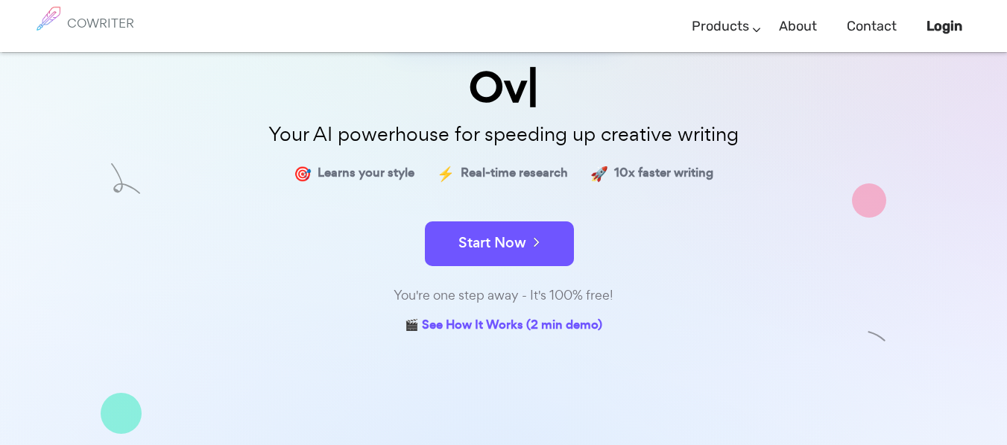
scroll to position [117, 0]
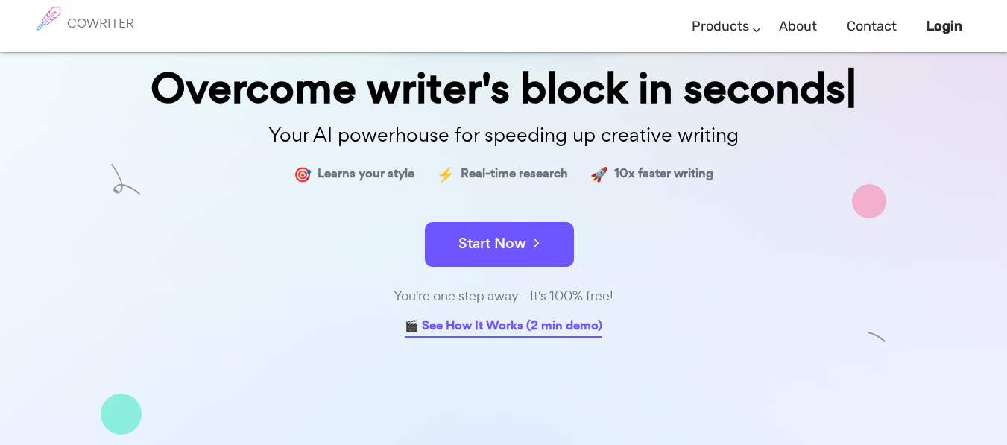
click at [454, 323] on link "🎬 See How It Works (2 min demo)" at bounding box center [503, 326] width 197 height 23
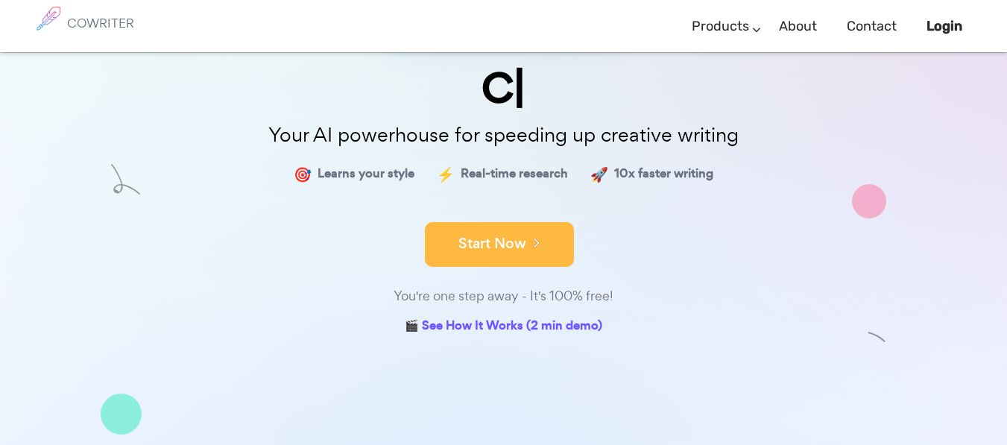
click at [519, 243] on button "Start Now" at bounding box center [499, 244] width 149 height 45
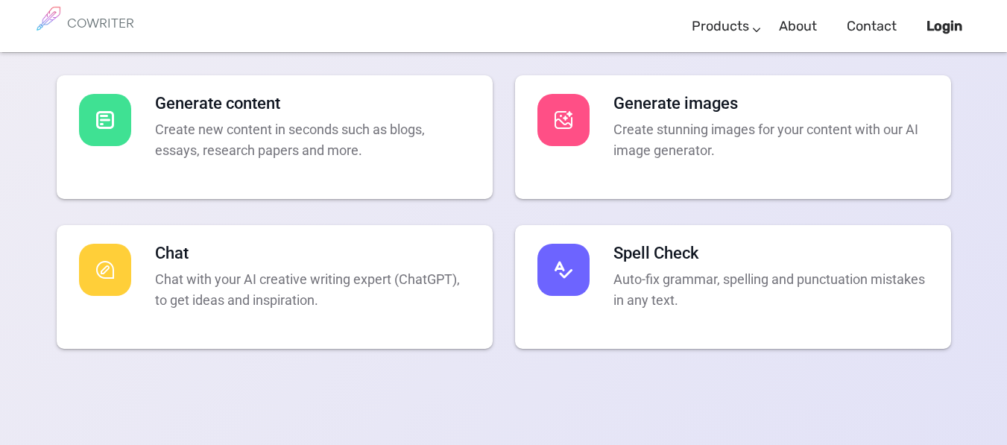
scroll to position [2938, 0]
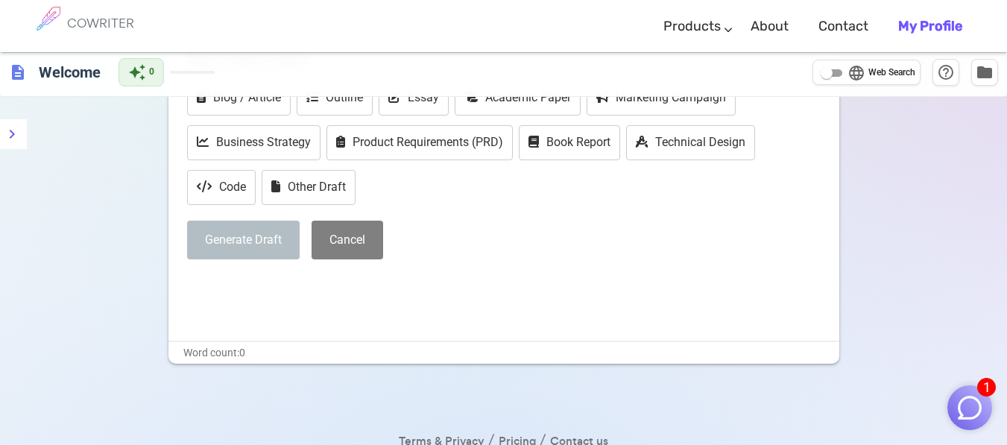
scroll to position [163, 0]
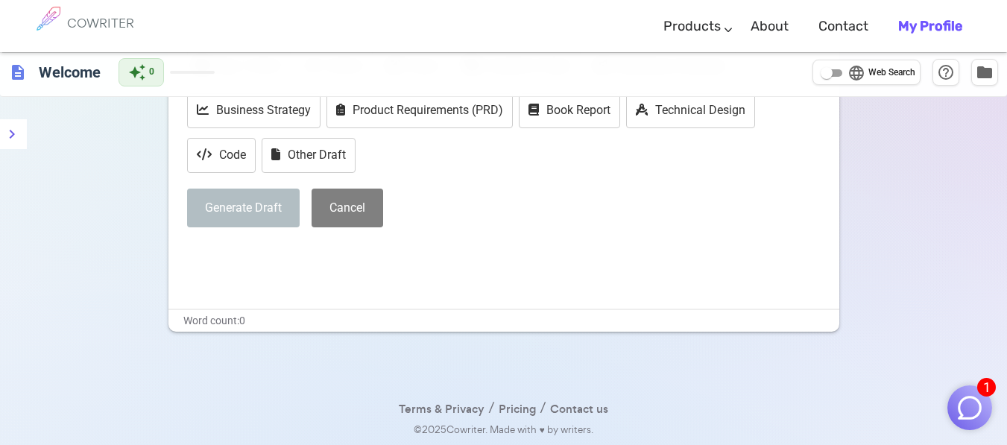
click at [499, 254] on p "﻿" at bounding box center [503, 255] width 633 height 22
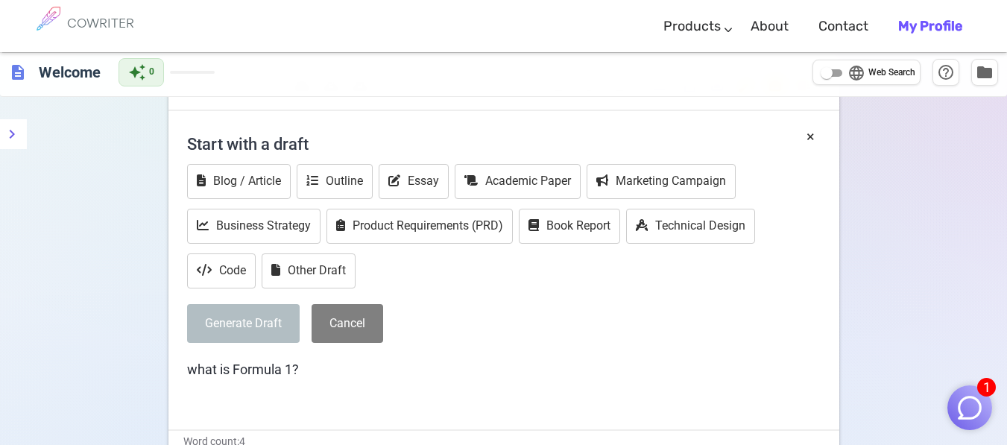
scroll to position [0, 0]
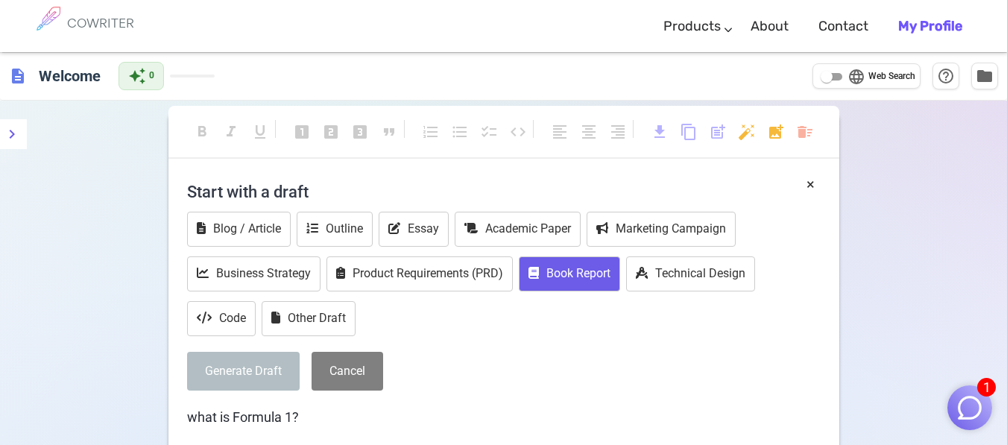
click at [559, 269] on button "Book Report" at bounding box center [569, 273] width 101 height 35
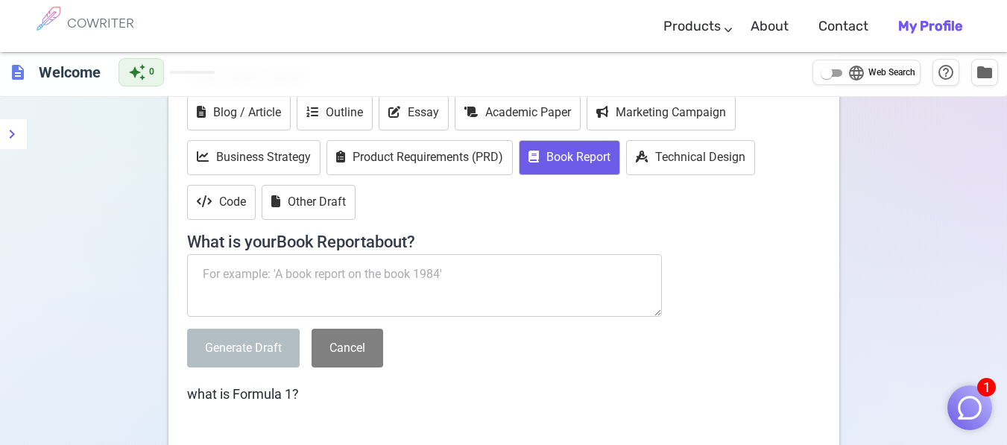
scroll to position [117, 0]
click at [388, 104] on button "Essay" at bounding box center [414, 112] width 70 height 35
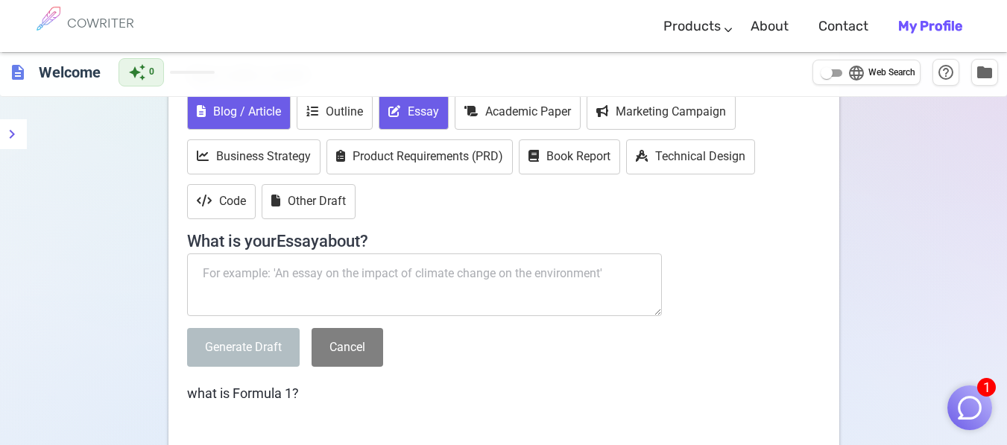
click at [228, 118] on button "Blog / Article" at bounding box center [239, 112] width 104 height 35
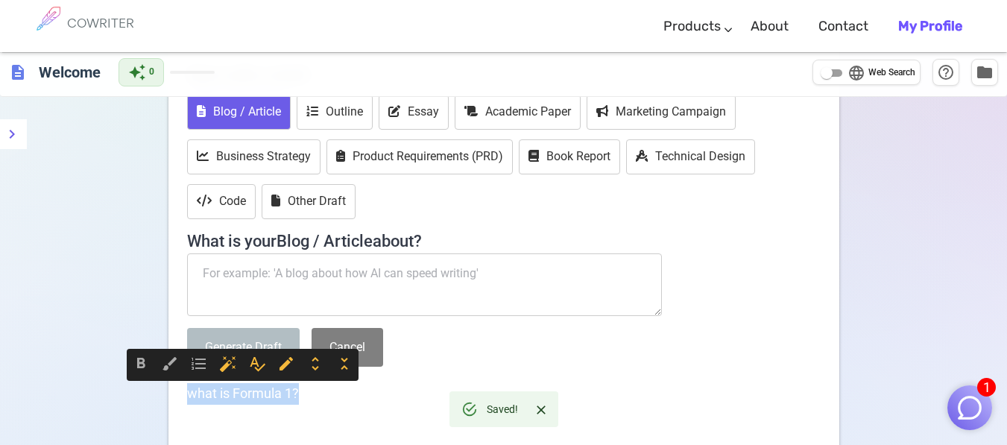
copy span "what is Formula 1?"
drag, startPoint x: 312, startPoint y: 399, endPoint x: 174, endPoint y: 388, distance: 138.3
click at [174, 388] on div "× Start with a draft Blog / Article Outline Essay Academic Paper Marketing Camp…" at bounding box center [503, 255] width 671 height 396
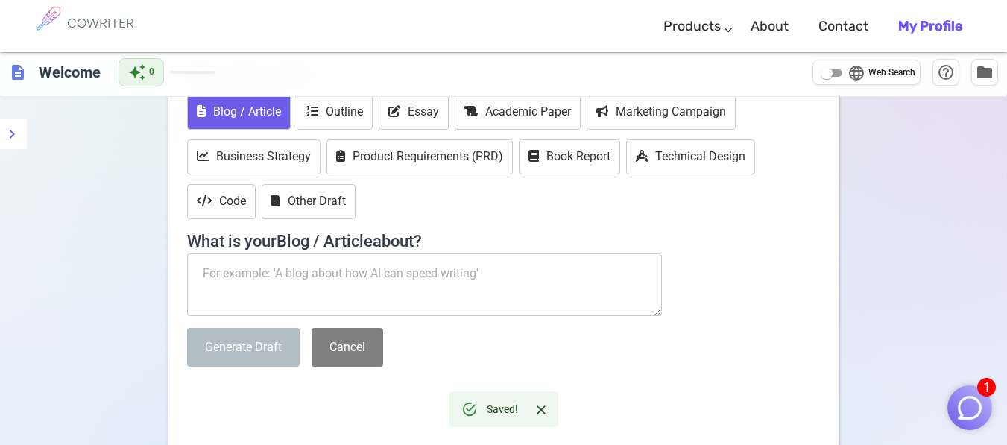
click at [253, 272] on textarea at bounding box center [424, 284] width 475 height 63
paste textarea "what is Formula 1?"
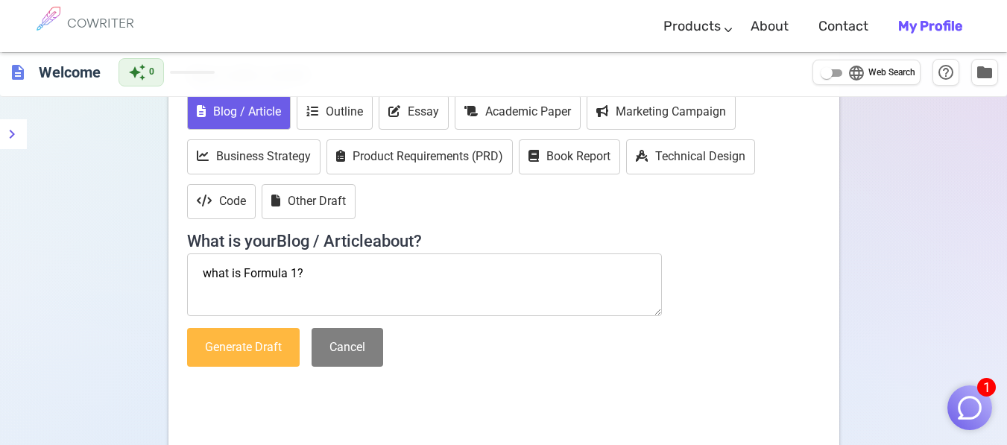
type textarea "what is Formula 1?"
click at [260, 335] on button "Generate Draft" at bounding box center [243, 347] width 113 height 39
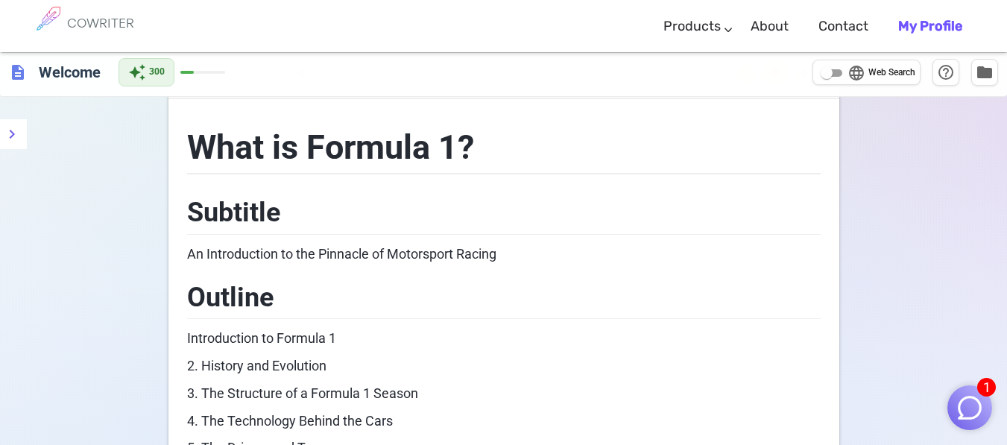
scroll to position [0, 0]
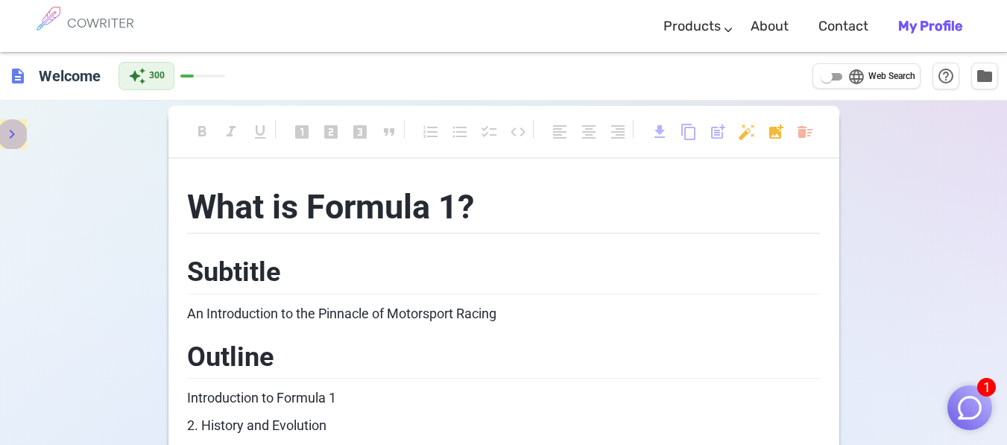
click at [16, 146] on button "menu" at bounding box center [12, 134] width 30 height 30
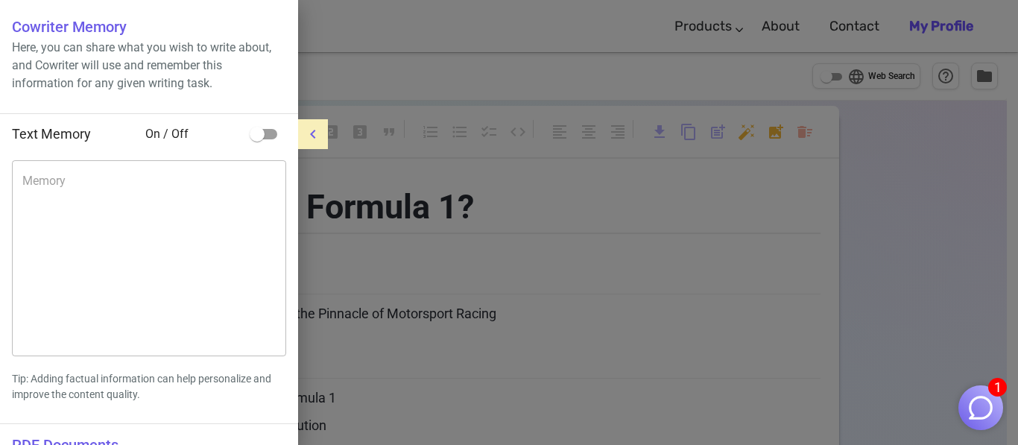
click at [16, 146] on li "Text Memory On / Off" at bounding box center [149, 134] width 298 height 40
click at [315, 140] on icon "menu" at bounding box center [313, 134] width 18 height 18
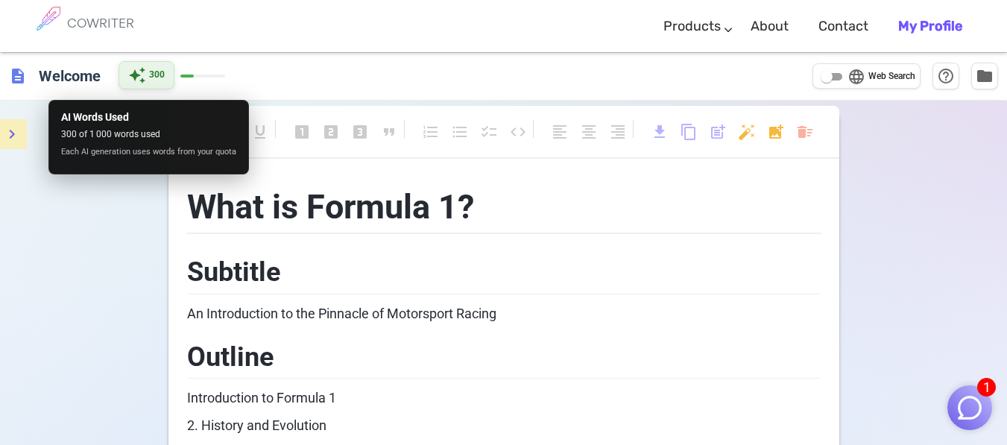
click at [149, 78] on div "auto_awesome 300" at bounding box center [146, 75] width 56 height 28
drag, startPoint x: 158, startPoint y: 145, endPoint x: 157, endPoint y: 92, distance: 52.9
click at [157, 92] on div "AI Words Used 300 of 1 000 words used Each AI generation uses words from your q…" at bounding box center [148, 132] width 203 height 86
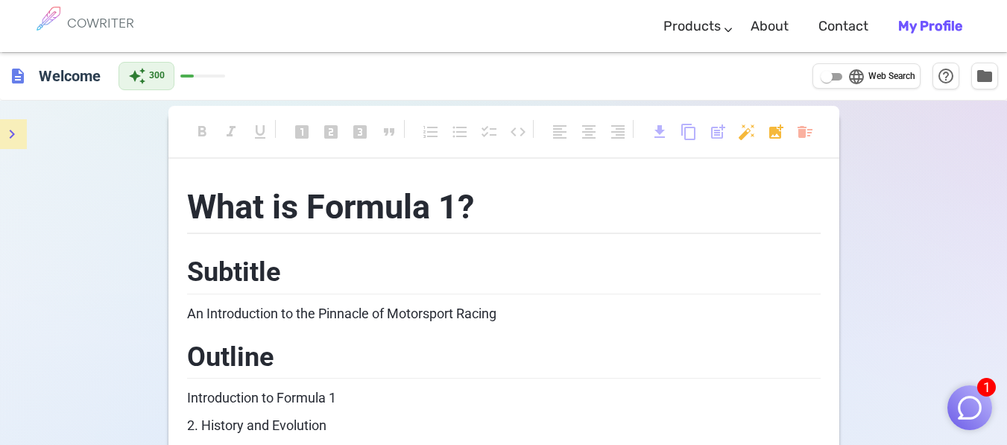
click at [200, 77] on span at bounding box center [202, 76] width 45 height 3
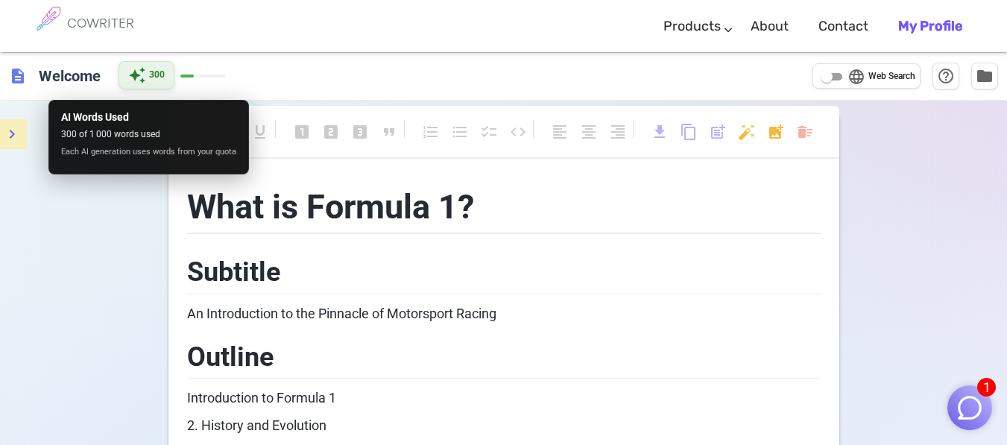
click at [144, 74] on span "auto_awesome" at bounding box center [137, 75] width 18 height 18
click at [140, 73] on span "auto_awesome" at bounding box center [137, 75] width 18 height 18
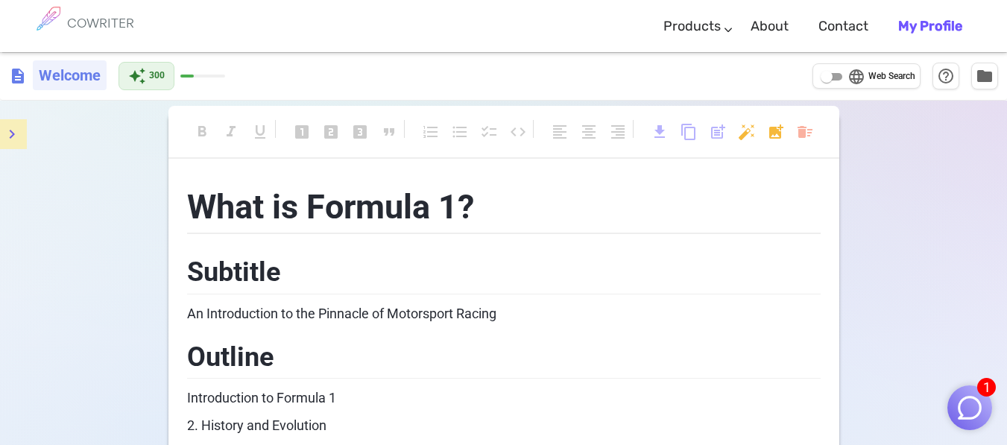
drag, startPoint x: 140, startPoint y: 73, endPoint x: 59, endPoint y: 73, distance: 81.2
click at [59, 73] on h6 "Welcome" at bounding box center [70, 75] width 74 height 30
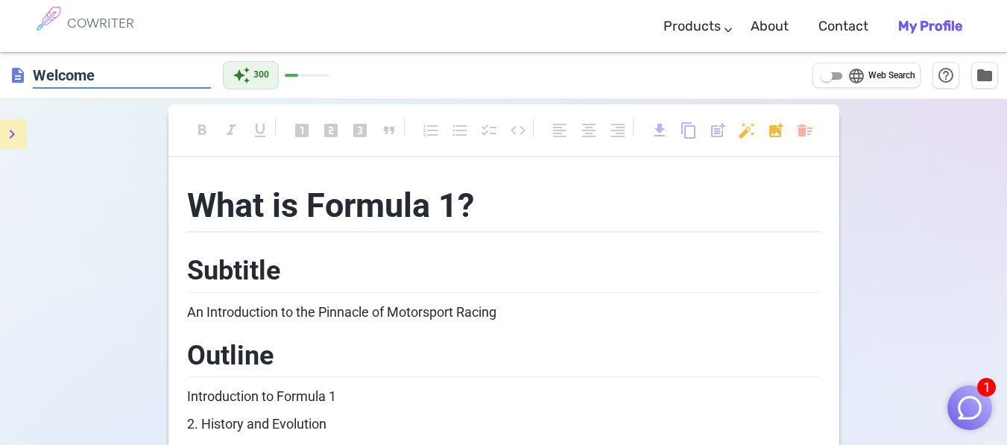
click at [116, 80] on input "Welcome" at bounding box center [122, 76] width 178 height 28
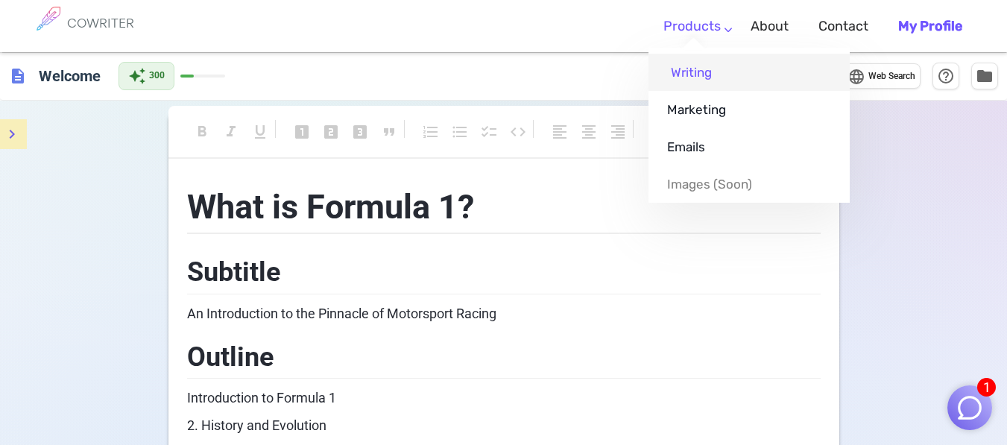
click at [683, 74] on link "Writing" at bounding box center [748, 72] width 201 height 37
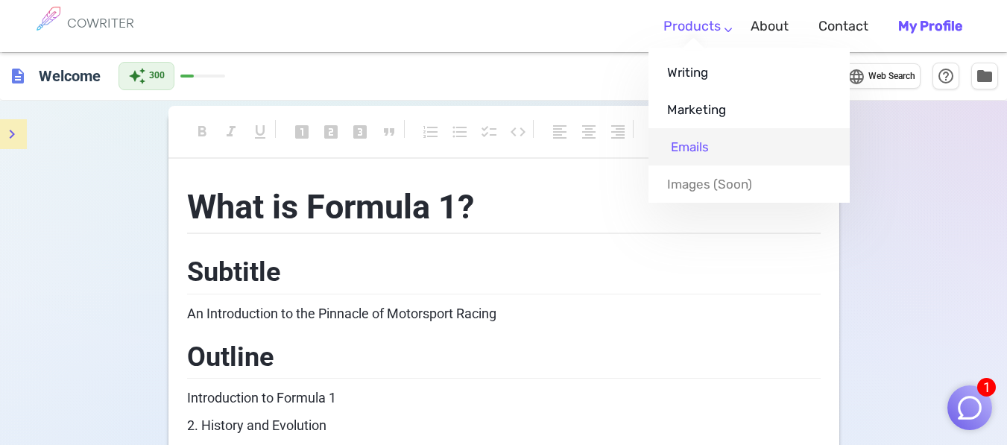
click at [682, 139] on link "Emails" at bounding box center [748, 146] width 201 height 37
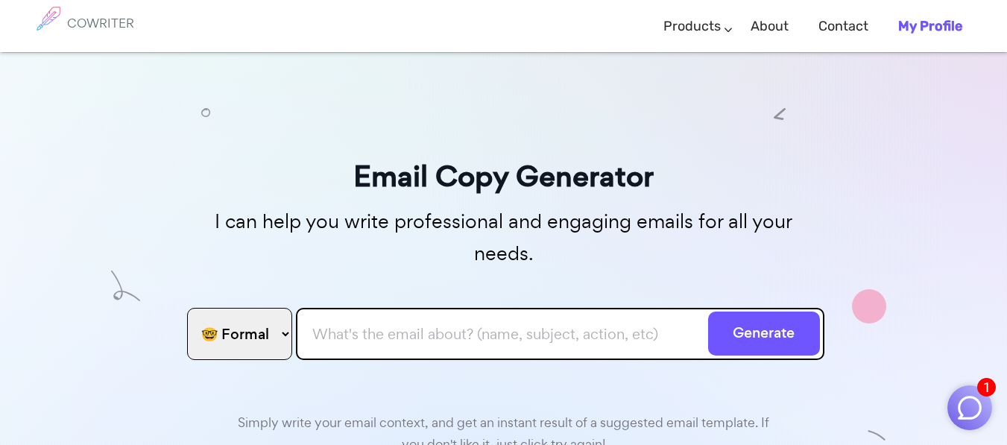
click at [429, 309] on input "text" at bounding box center [560, 334] width 528 height 52
type input "about presenting mt self and ask for advises to get into that field of work and…"
click at [708, 312] on button "Generate" at bounding box center [764, 334] width 112 height 44
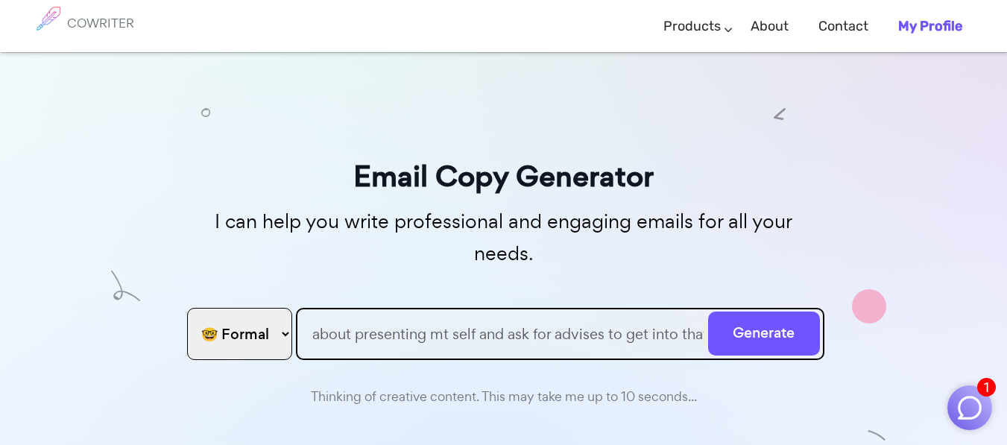
click at [268, 308] on select "🤓 Formal 😊 Friendly 😂 Funny 🥹 Emotional 😊 Sweet 🥸 Bold" at bounding box center [239, 334] width 105 height 52
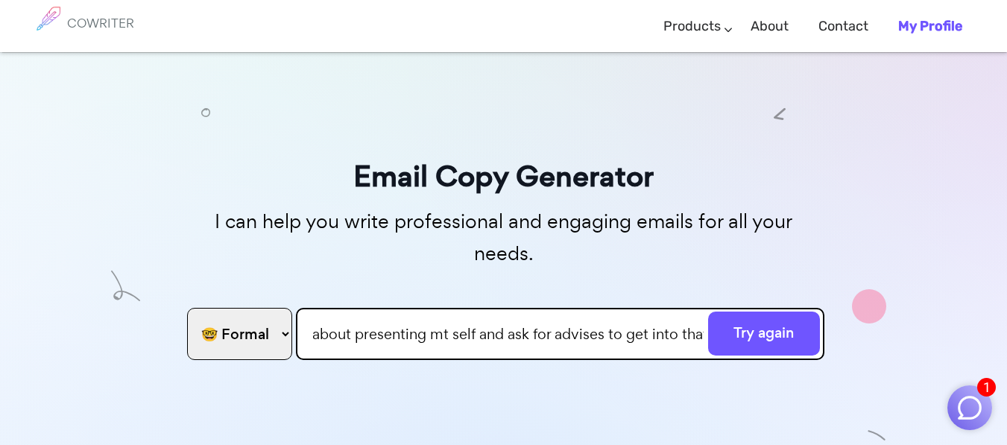
click at [268, 308] on select "🤓 Formal 😊 Friendly 😂 Funny 🥹 Emotional 😊 Sweet 🥸 Bold" at bounding box center [239, 334] width 105 height 52
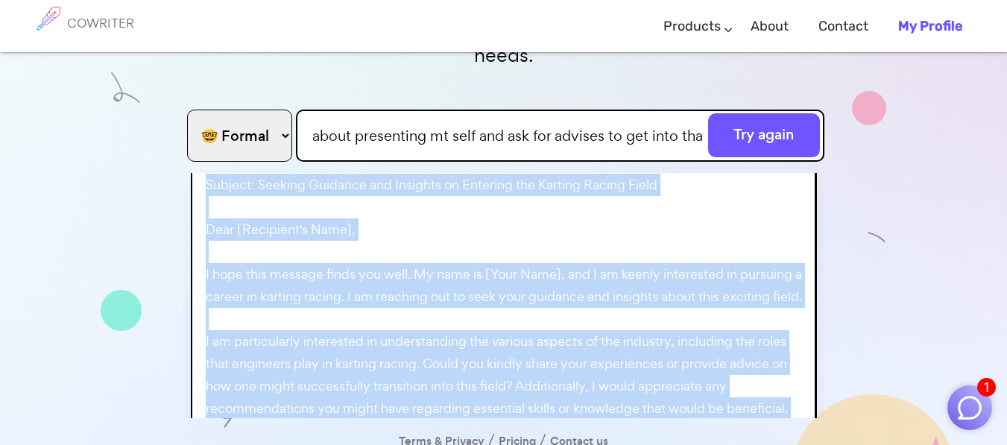
scroll to position [257, 0]
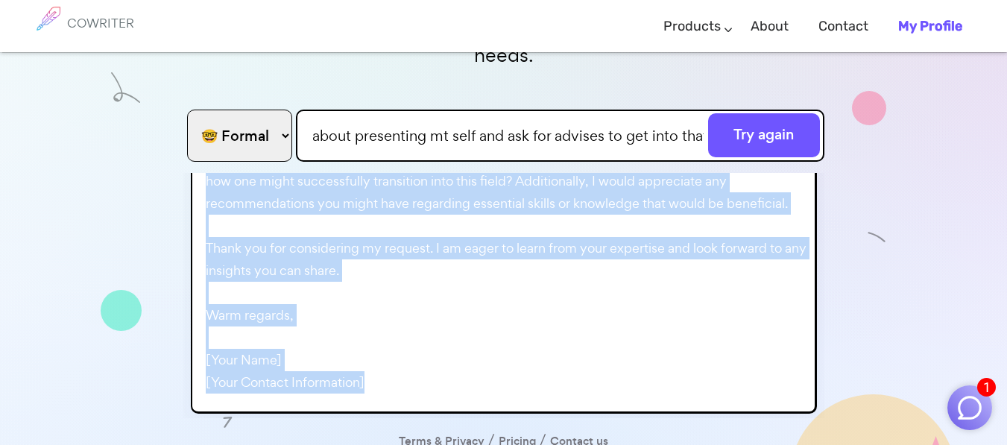
copy p "Subject: Seeking Guidance and Insights on Entering the Karting Racing Field Dea…"
drag, startPoint x: 206, startPoint y: 180, endPoint x: 376, endPoint y: 367, distance: 253.3
click at [376, 367] on div "Subject: Seeking Guidance and Insights on Entering the Karting Racing Field Dea…" at bounding box center [503, 187] width 610 height 437
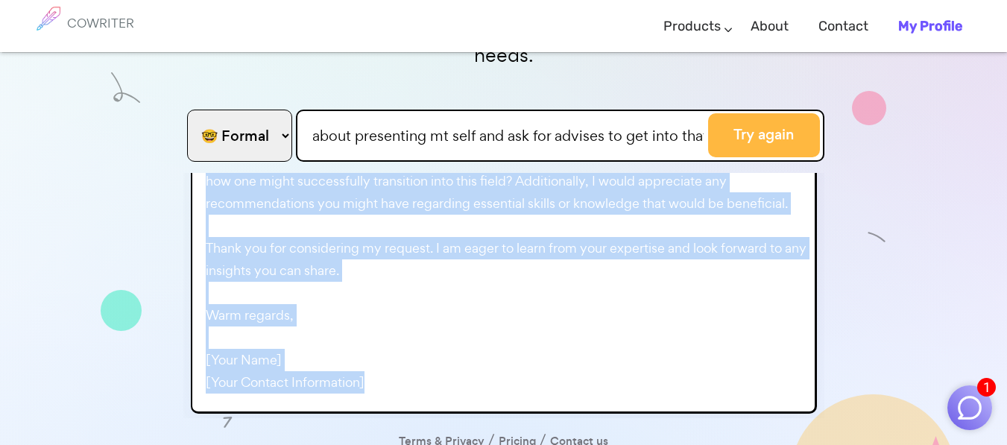
click at [753, 113] on button "Try again" at bounding box center [764, 135] width 112 height 44
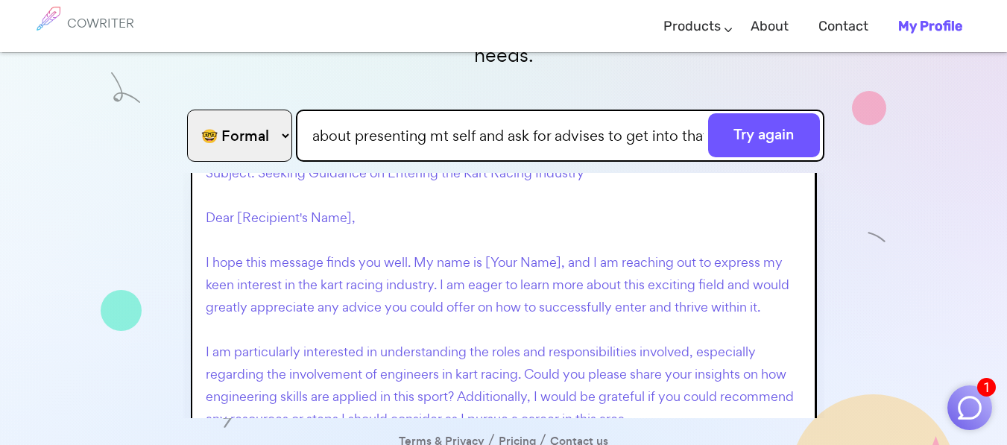
scroll to position [0, 0]
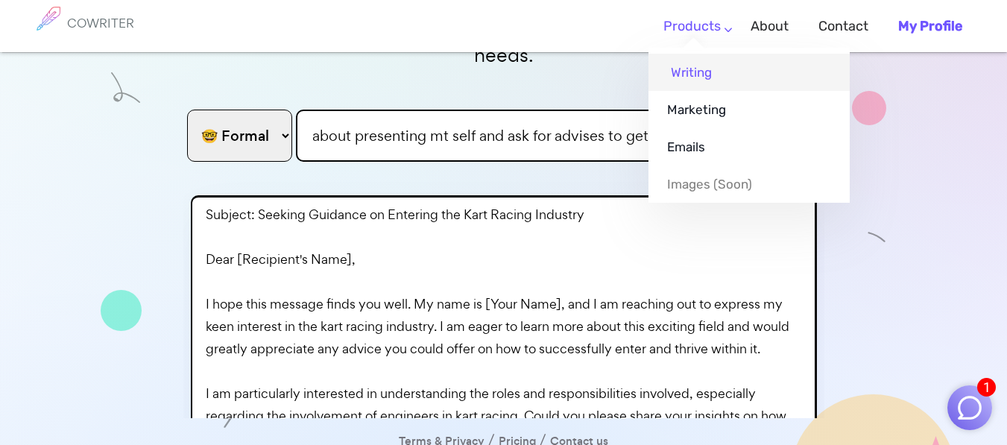
click at [695, 62] on link "Writing" at bounding box center [748, 72] width 201 height 37
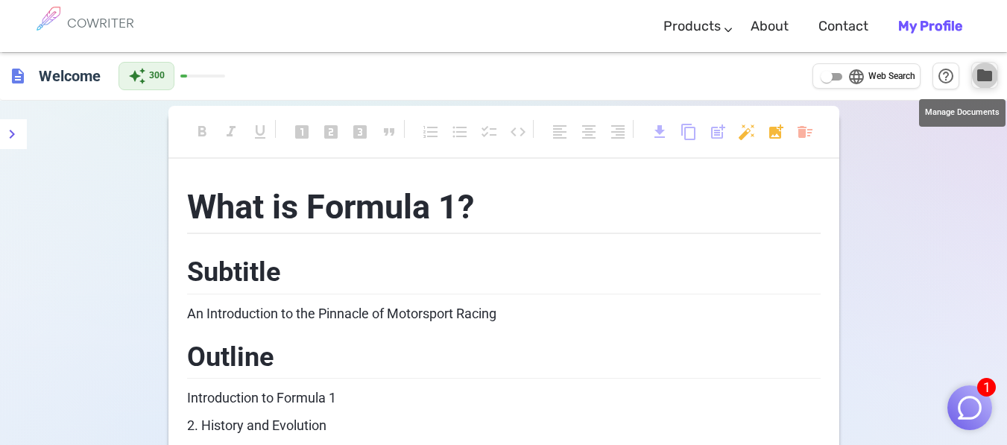
click at [984, 73] on span "folder" at bounding box center [984, 75] width 18 height 18
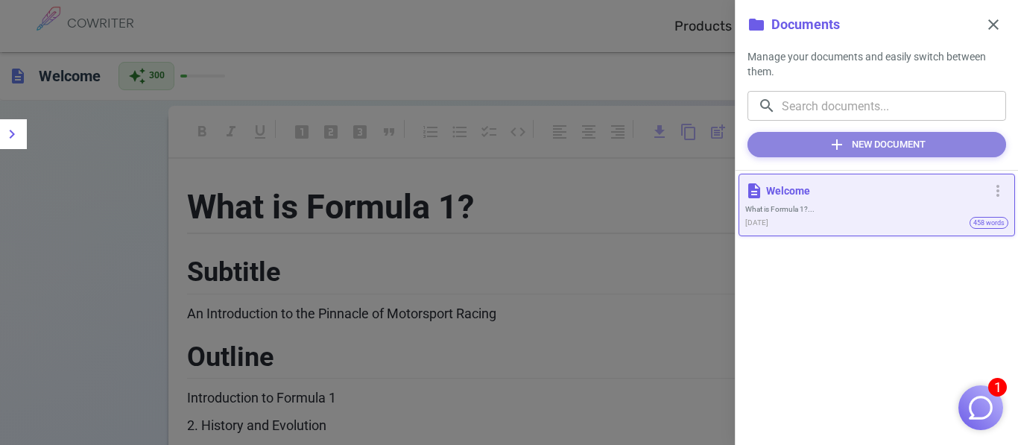
click at [860, 142] on button "add New Document" at bounding box center [876, 144] width 259 height 25
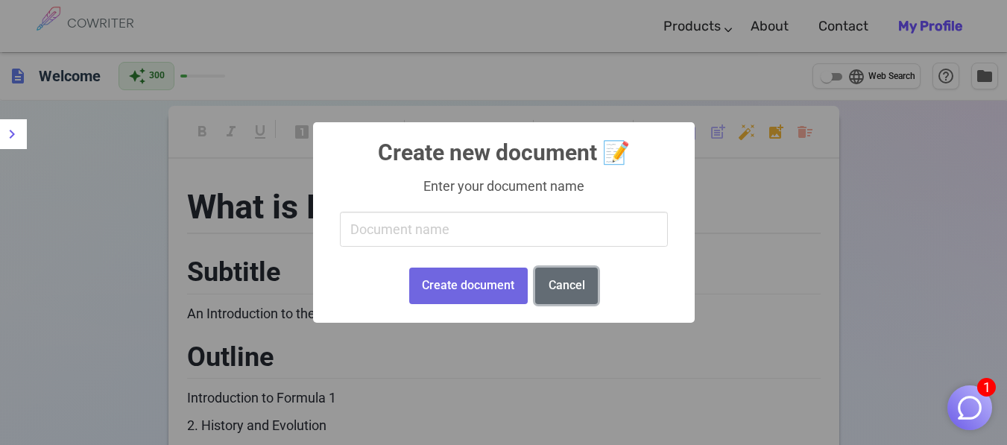
click at [560, 282] on button "Cancel" at bounding box center [566, 286] width 63 height 37
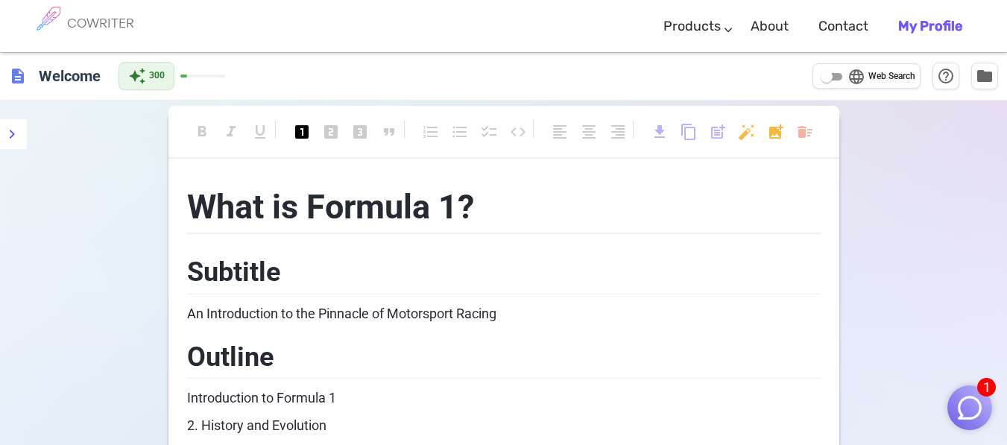
click at [513, 195] on h1 "What is Formula 1?" at bounding box center [503, 204] width 633 height 61
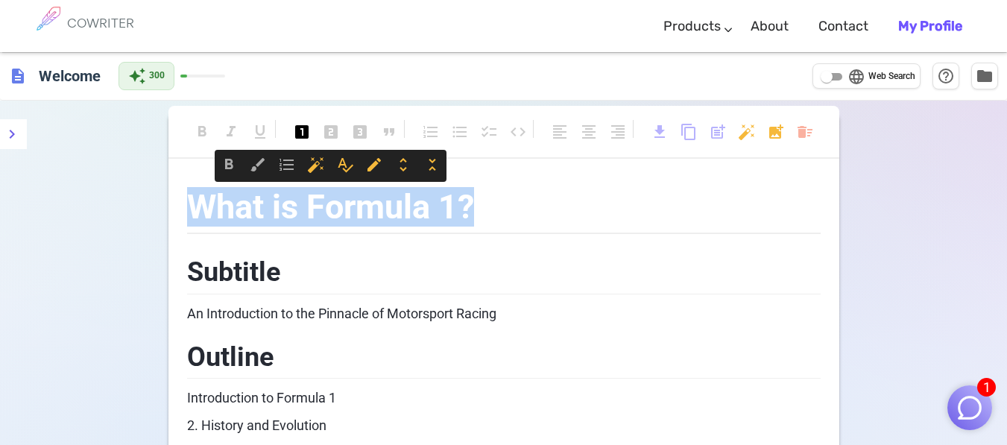
click at [513, 195] on h1 "What is Formula 1?" at bounding box center [503, 204] width 633 height 61
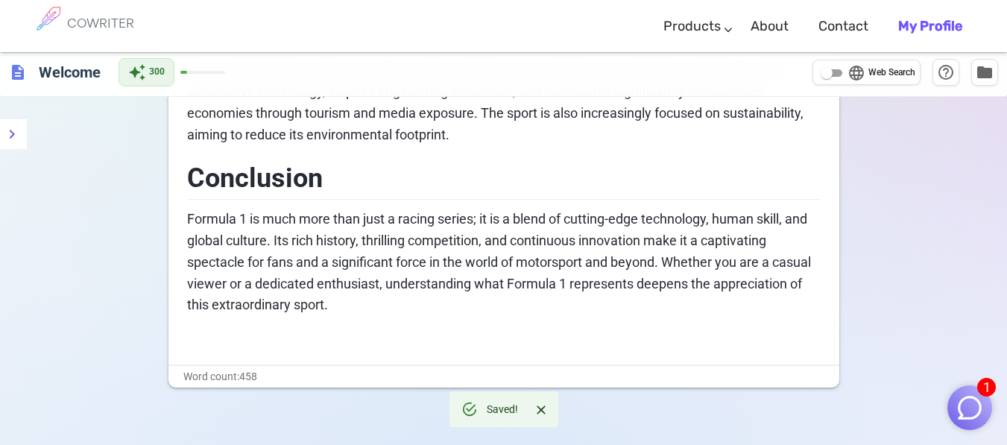
scroll to position [1308, 0]
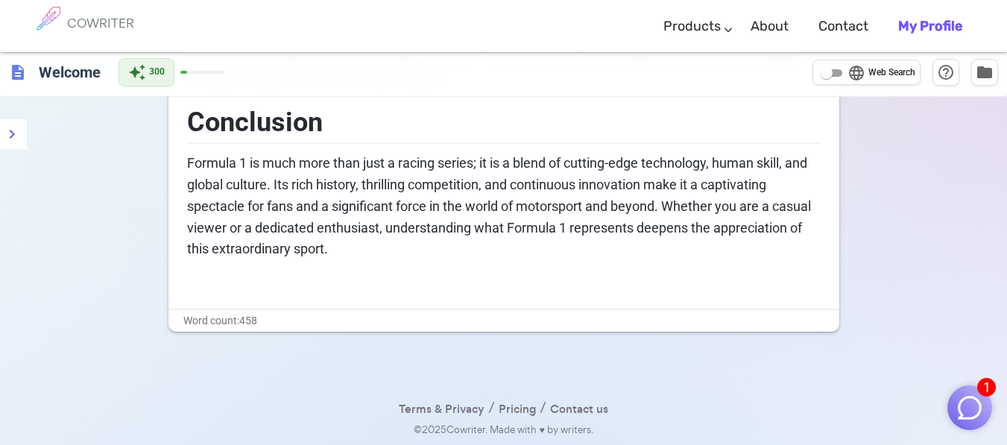
click at [13, 72] on span "description" at bounding box center [18, 72] width 18 height 18
click at [50, 82] on h6 "Welcome" at bounding box center [70, 72] width 74 height 30
click at [79, 18] on h6 "COWRITER" at bounding box center [100, 22] width 67 height 13
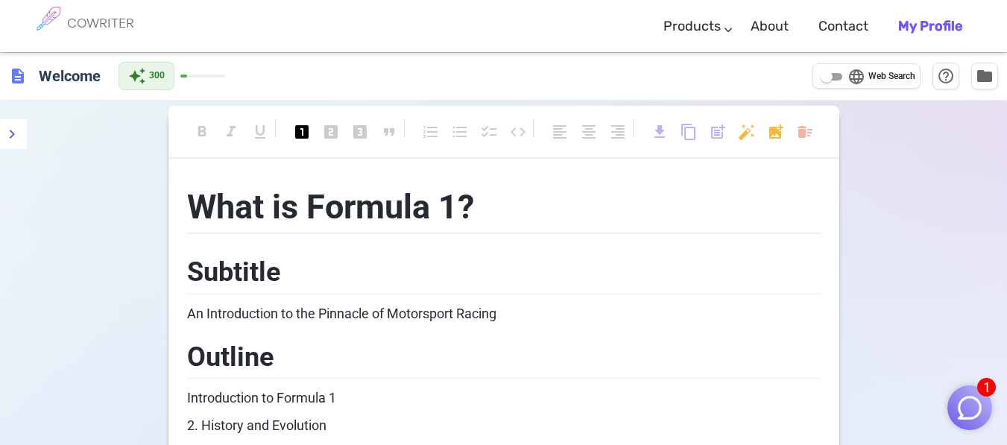
click at [79, 18] on h6 "COWRITER" at bounding box center [100, 22] width 67 height 13
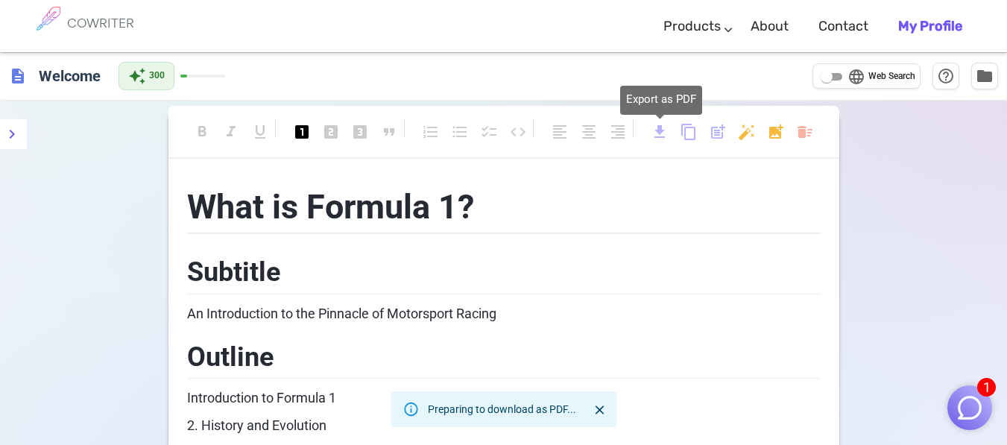
click at [663, 128] on span "download" at bounding box center [660, 132] width 18 height 18
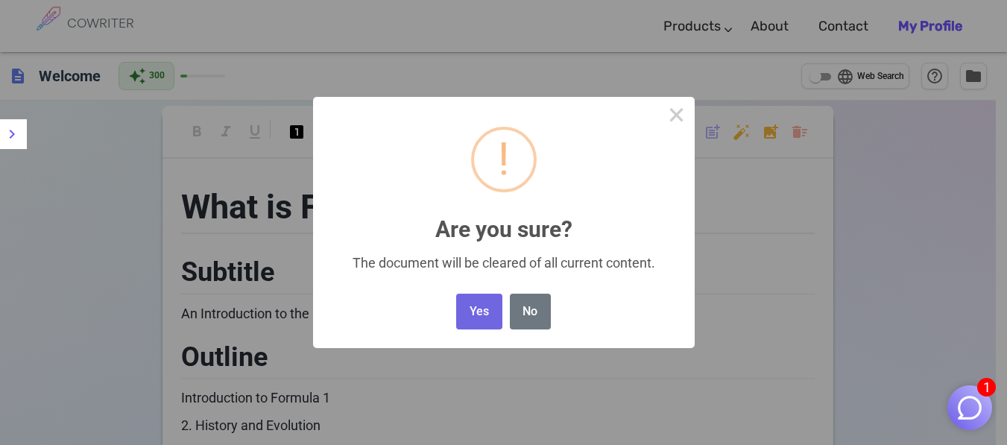
click at [475, 318] on button "Yes" at bounding box center [478, 312] width 45 height 37
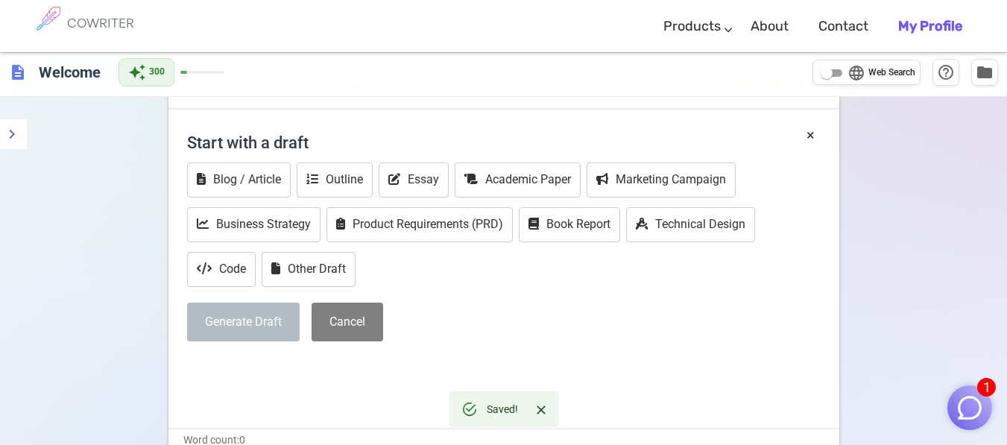
scroll to position [48, 0]
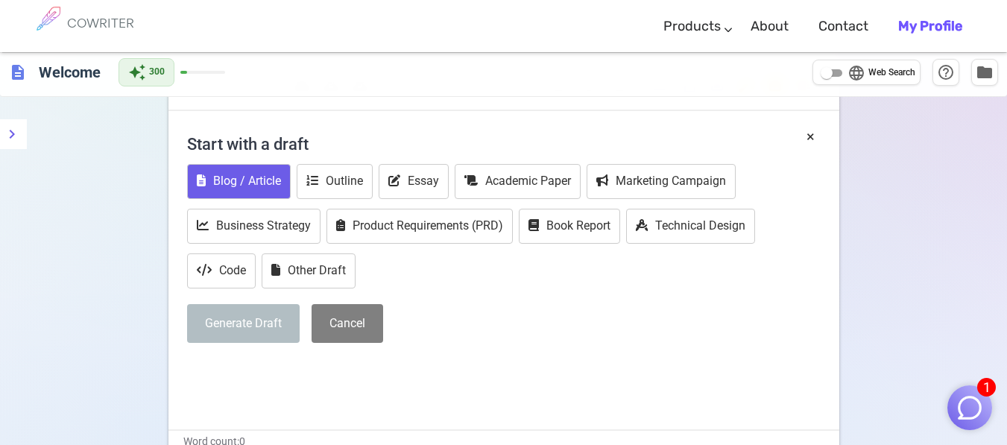
click at [250, 183] on button "Blog / Article" at bounding box center [239, 181] width 104 height 35
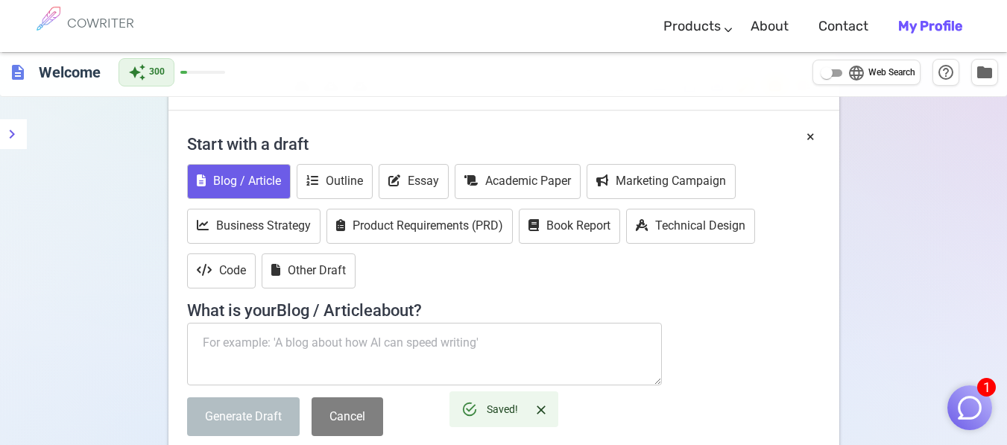
click at [276, 351] on textarea at bounding box center [424, 354] width 475 height 63
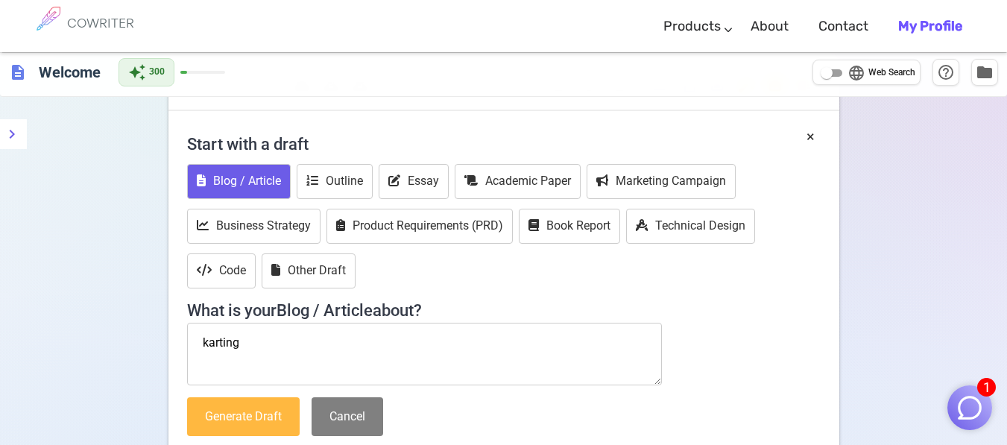
type textarea "karting"
click at [221, 404] on button "Generate Draft" at bounding box center [243, 416] width 113 height 39
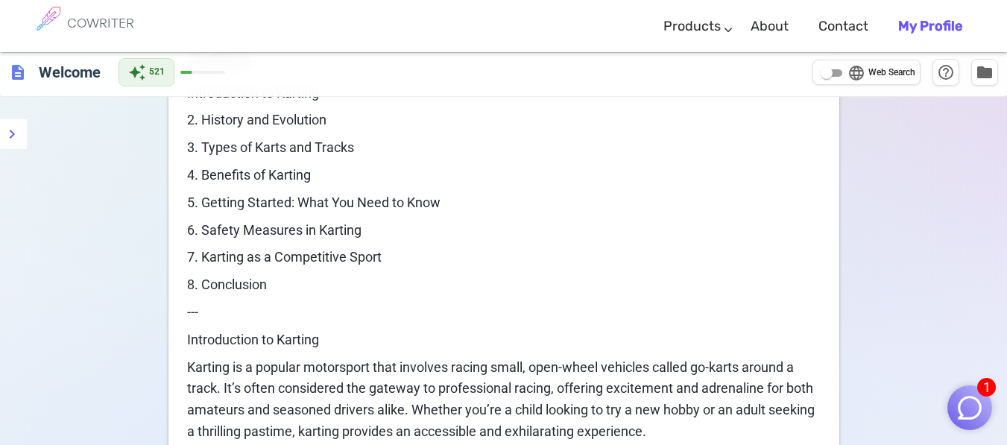
scroll to position [0, 0]
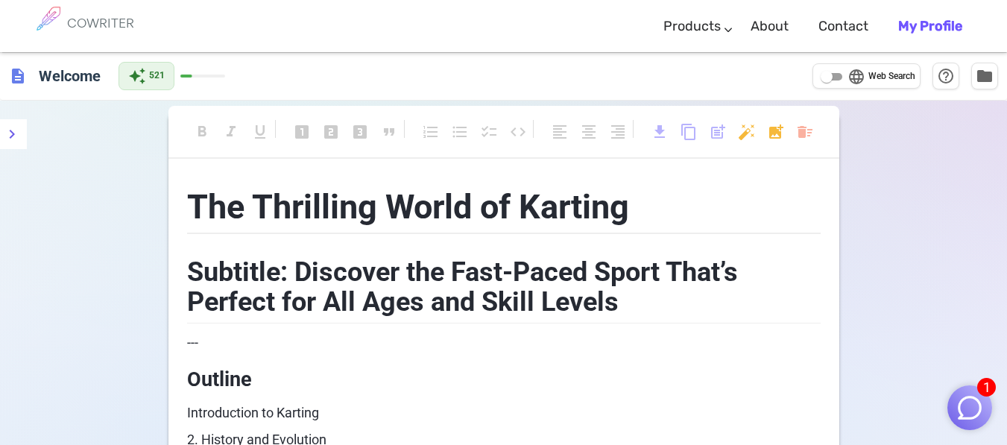
click at [668, 143] on span "download" at bounding box center [660, 134] width 18 height 22
click at [658, 135] on span "download" at bounding box center [660, 132] width 18 height 18
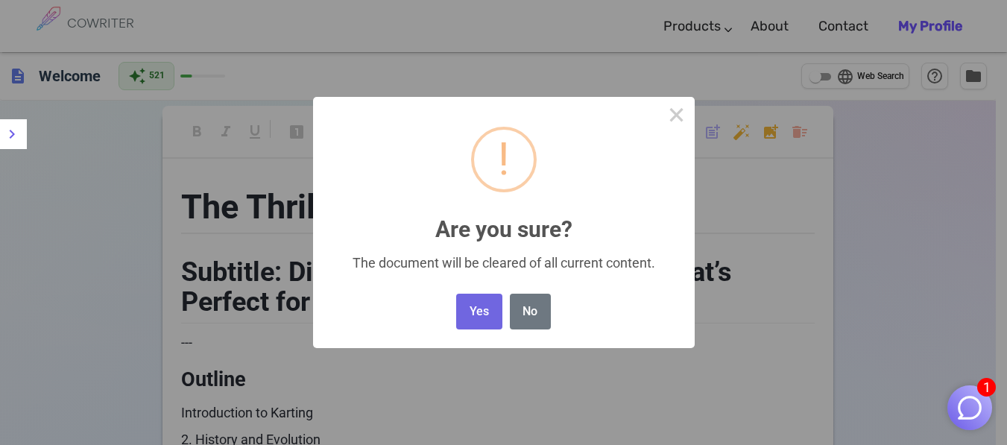
click at [472, 317] on button "Yes" at bounding box center [478, 312] width 45 height 37
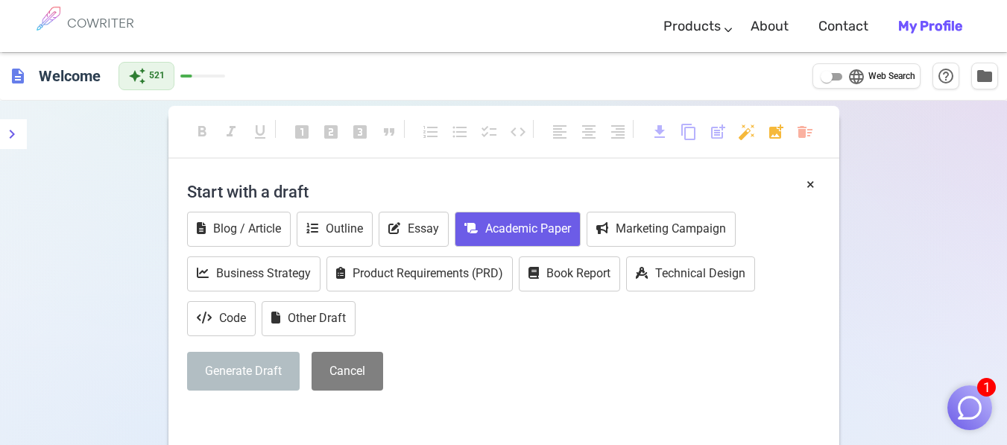
click at [511, 233] on button "Academic Paper" at bounding box center [518, 229] width 126 height 35
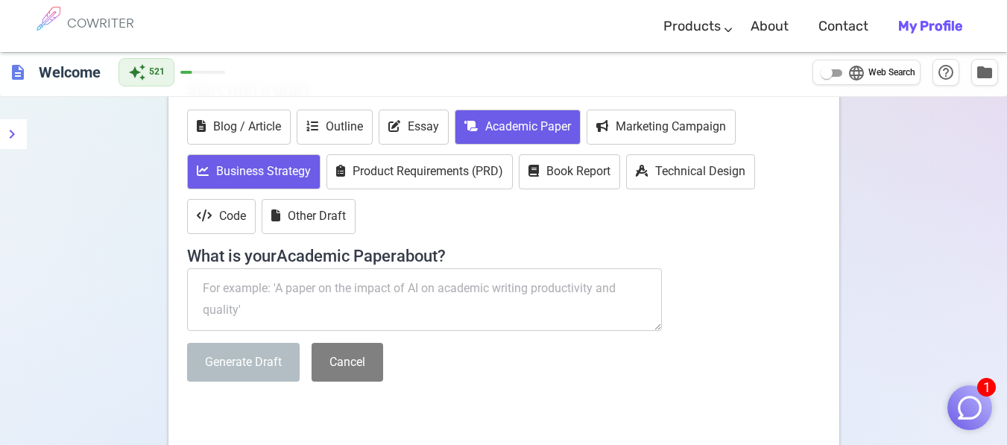
scroll to position [100, 0]
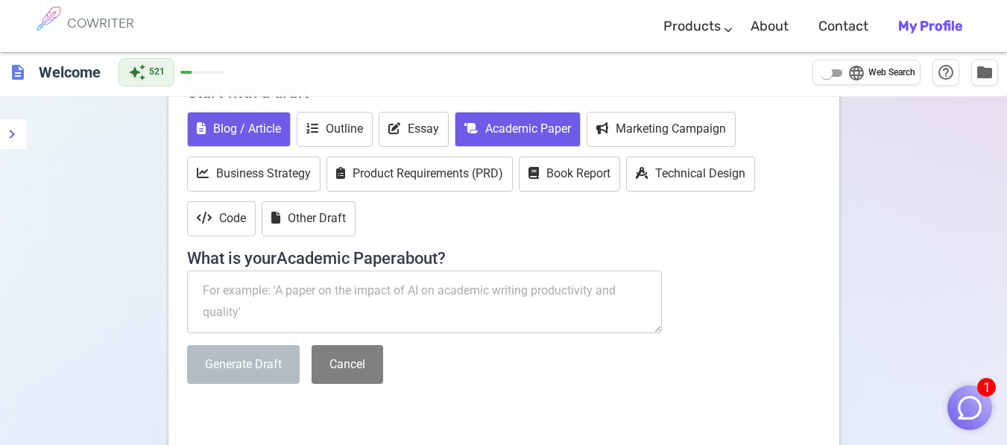
click at [218, 142] on button "Blog / Article" at bounding box center [239, 129] width 104 height 35
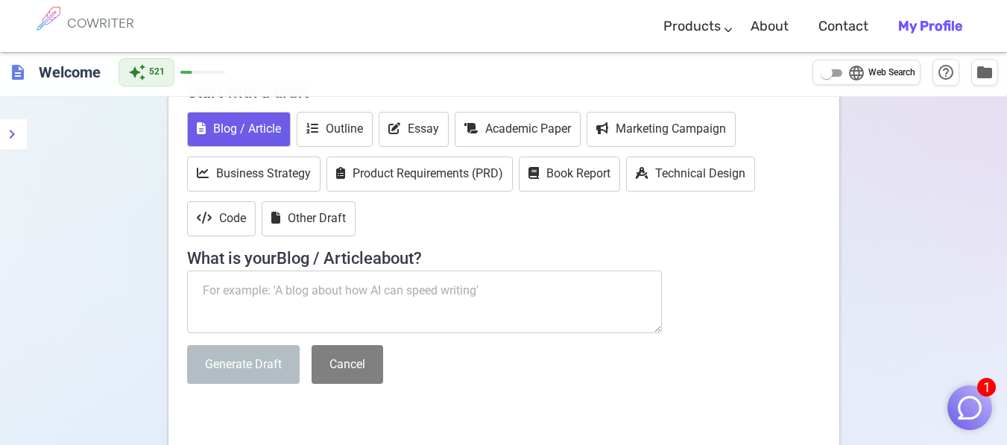
click at [262, 294] on textarea at bounding box center [424, 302] width 475 height 63
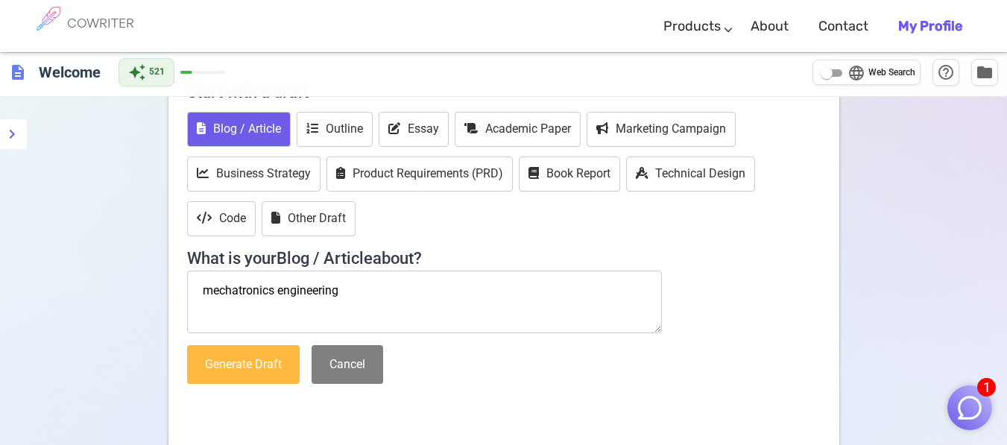
type textarea "mechatronics engineering"
click at [282, 380] on button "Generate Draft" at bounding box center [243, 364] width 113 height 39
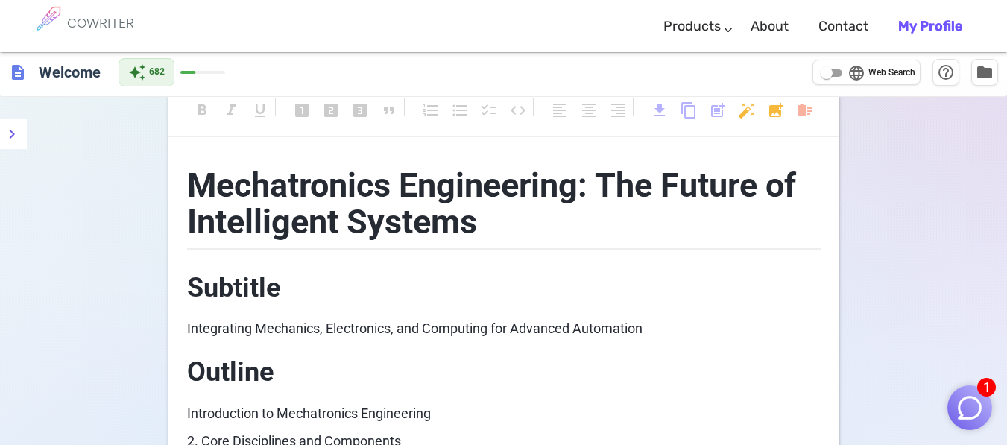
scroll to position [0, 0]
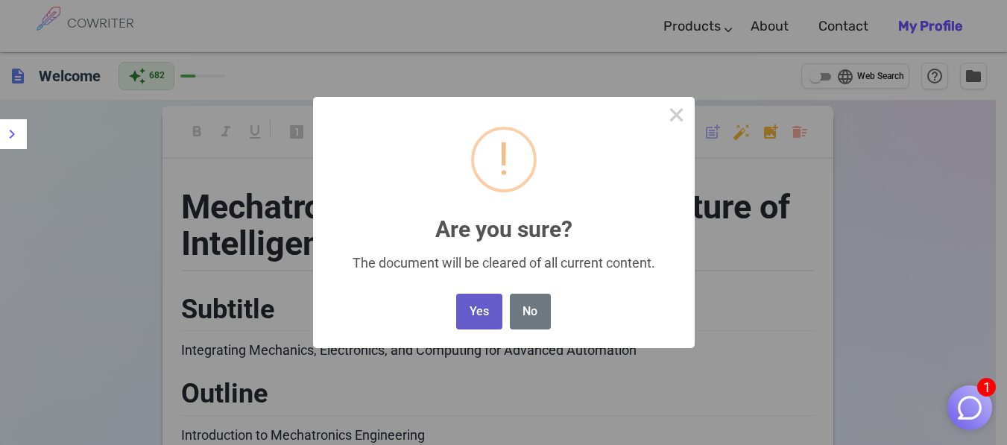
click at [485, 311] on button "Yes" at bounding box center [478, 312] width 45 height 37
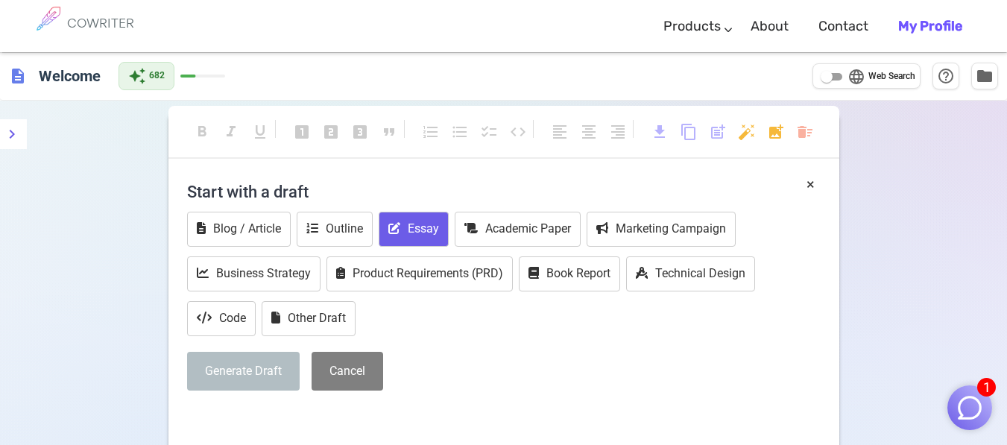
click at [403, 216] on button "Essay" at bounding box center [414, 229] width 70 height 35
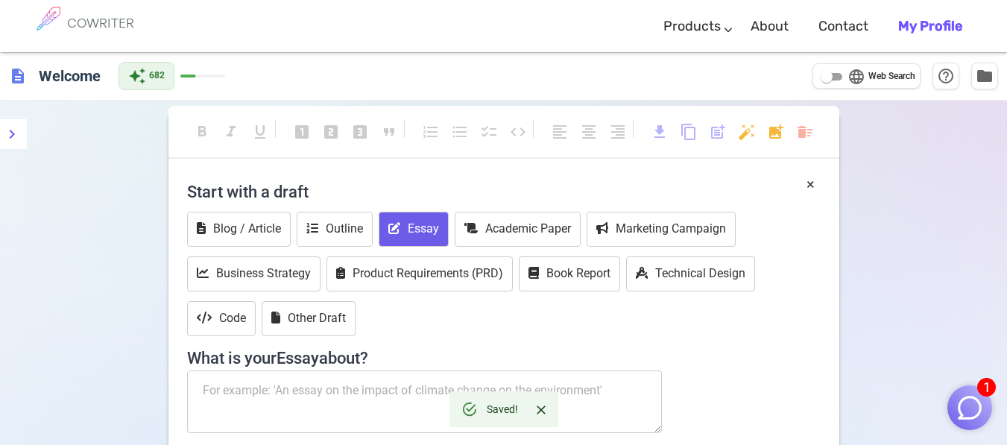
click at [397, 411] on textarea at bounding box center [424, 401] width 475 height 63
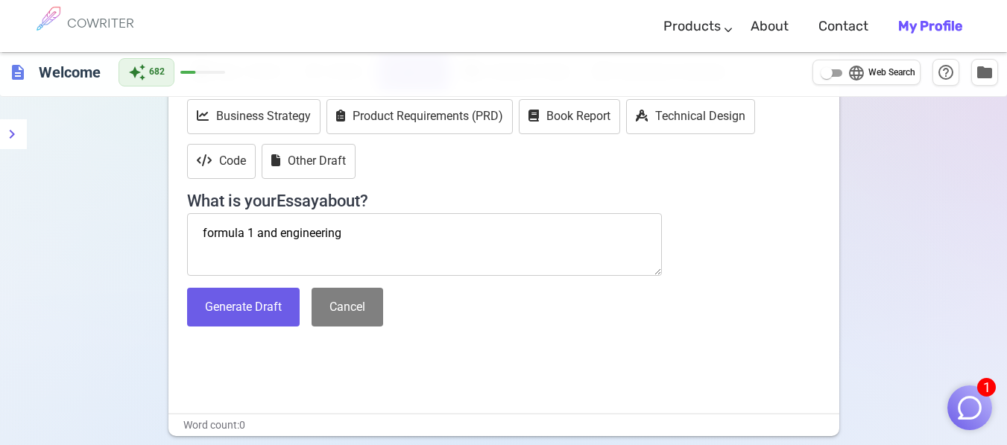
scroll to position [161, 0]
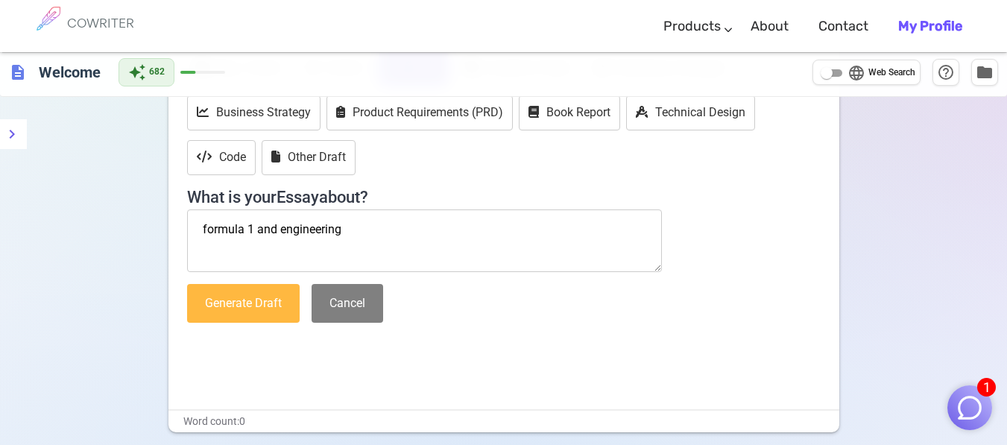
type textarea "formula 1 and engineering"
click at [235, 302] on button "Generate Draft" at bounding box center [243, 303] width 113 height 39
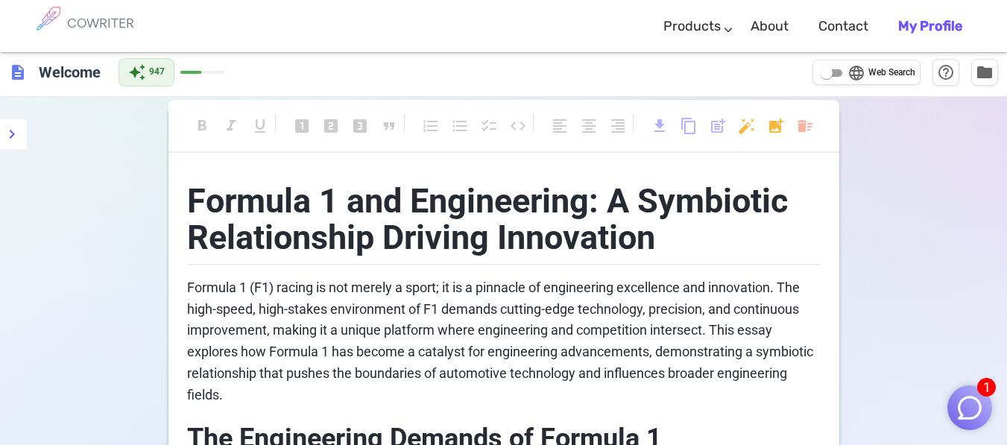
scroll to position [0, 0]
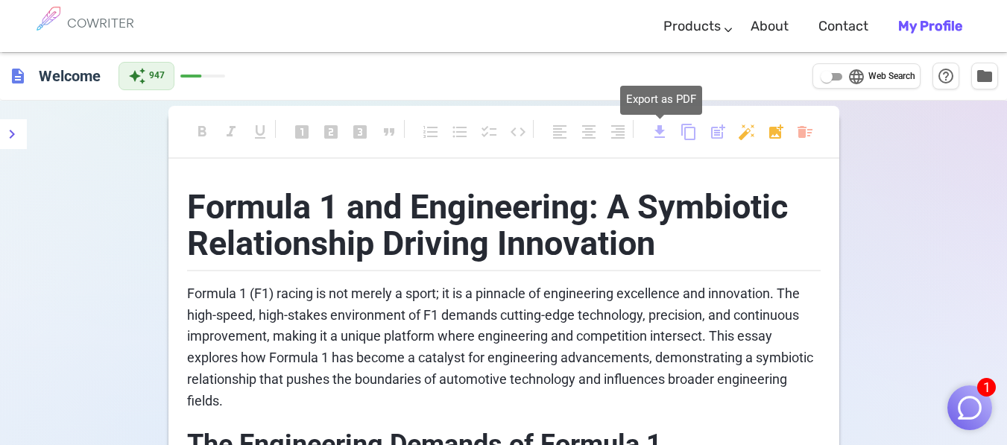
click at [664, 130] on span "download" at bounding box center [660, 132] width 18 height 18
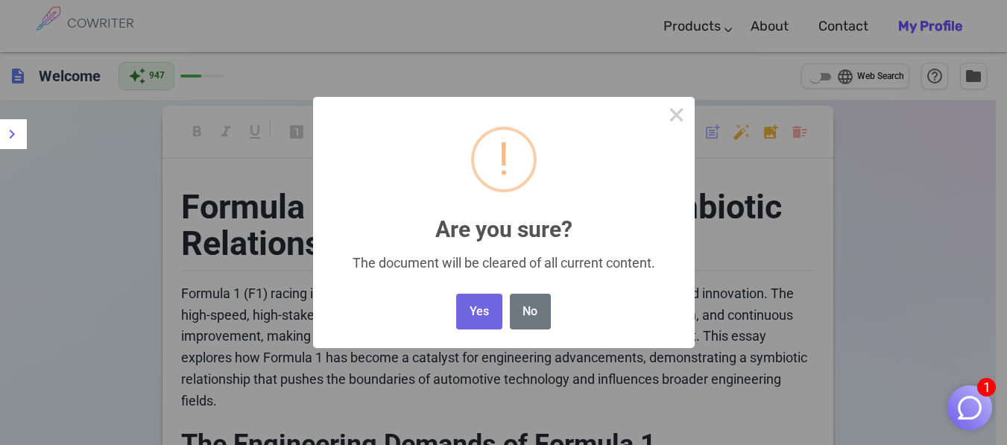
click at [487, 314] on button "Yes" at bounding box center [478, 312] width 45 height 37
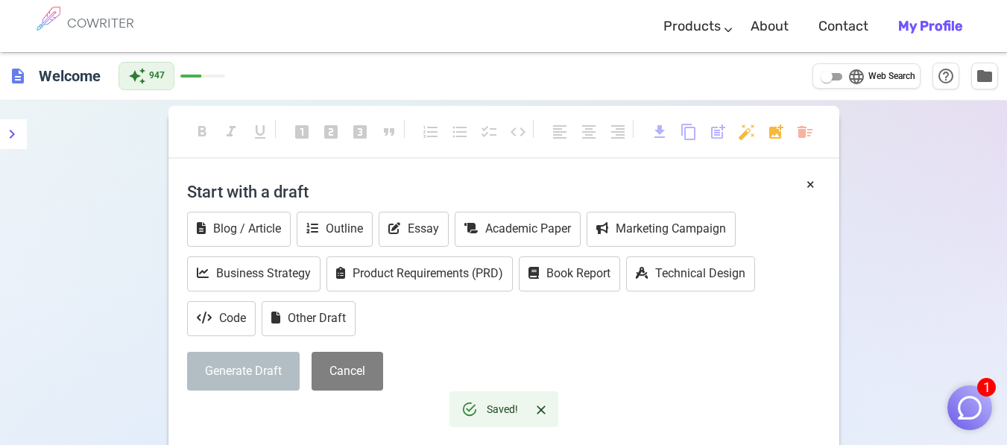
click at [925, 18] on b "My Profile" at bounding box center [930, 26] width 64 height 16
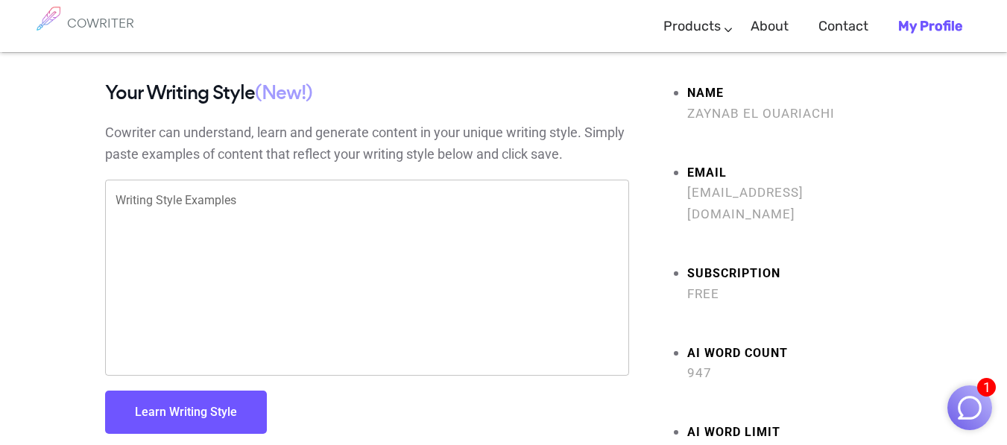
click at [40, 17] on img at bounding box center [48, 18] width 37 height 37
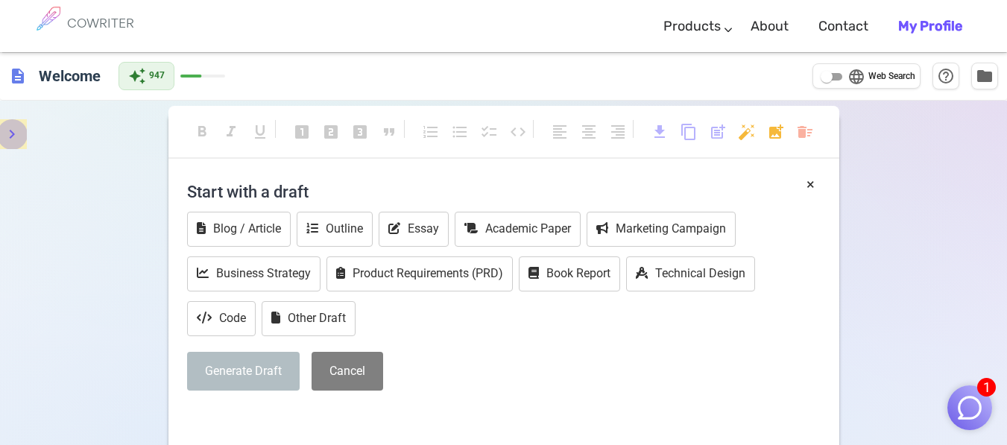
click at [0, 133] on button "menu" at bounding box center [12, 134] width 30 height 30
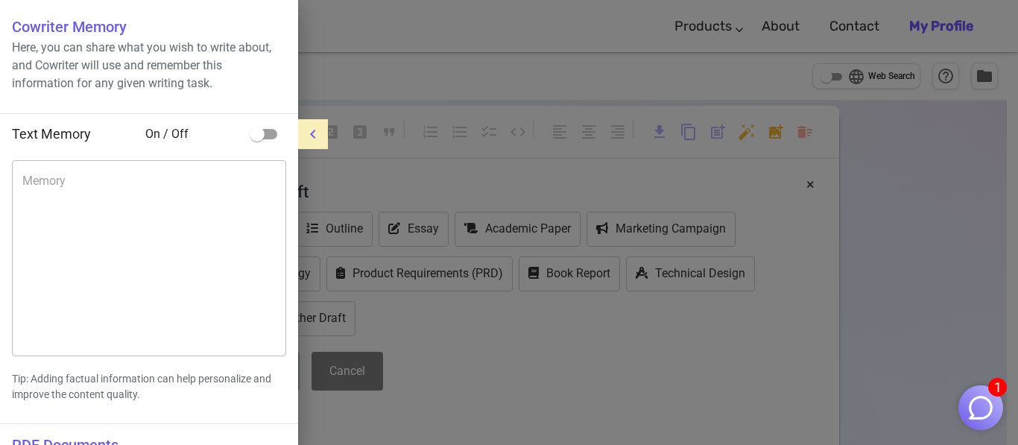
click at [319, 135] on icon "menu" at bounding box center [313, 134] width 18 height 18
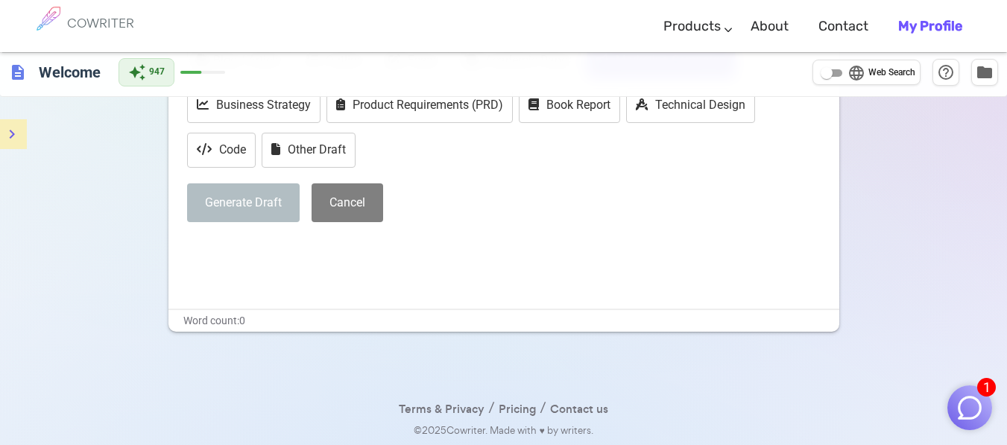
scroll to position [168, 0]
